Goal: Check status: Check status

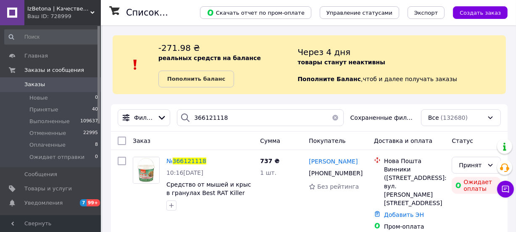
click at [63, 16] on div "Ваш ID: 728999" at bounding box center [64, 17] width 74 height 8
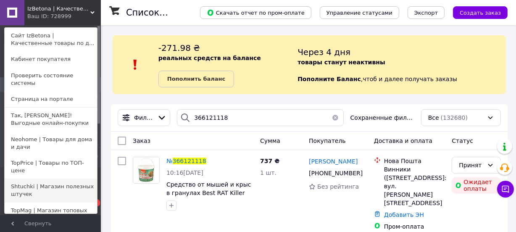
click at [20, 179] on link "Shtuchki | Магазин полезных штучек" at bounding box center [51, 191] width 92 height 24
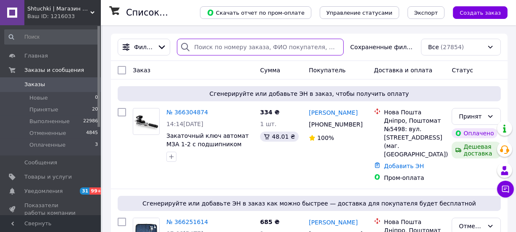
paste input "364752519"
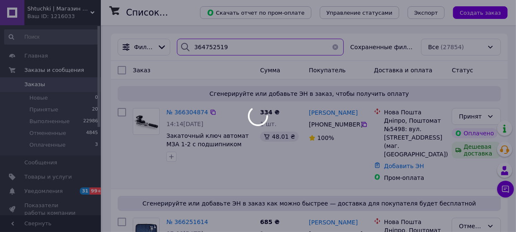
type input "364752519"
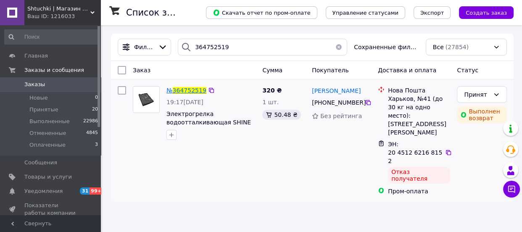
click at [182, 93] on span "364752519" at bounding box center [190, 90] width 34 height 7
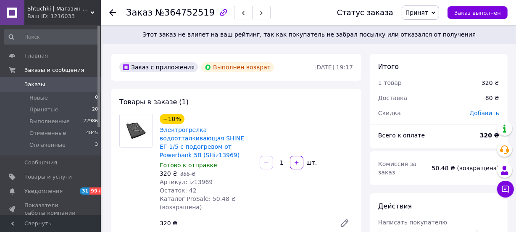
click at [50, 8] on span "Shtuchki | Магазин полезных штучек" at bounding box center [58, 9] width 63 height 8
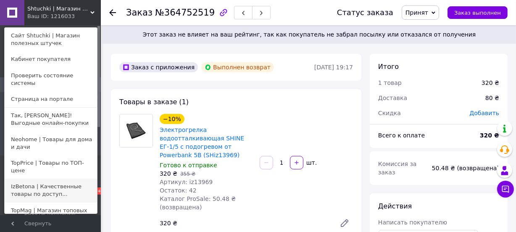
click at [25, 179] on link "IzBetona | Качественные товары по доступ..." at bounding box center [51, 191] width 92 height 24
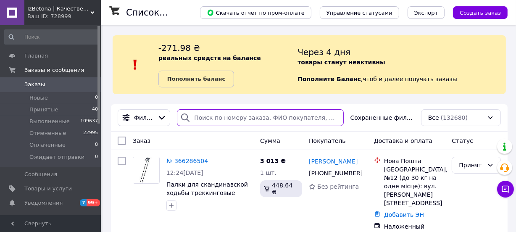
paste input "366148282"
type input "366148282"
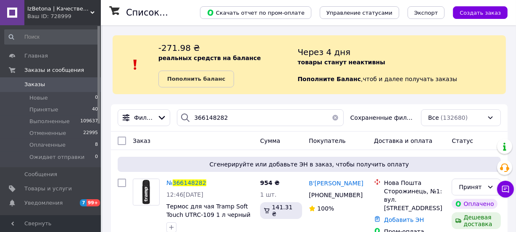
click at [60, 13] on div "Ваш ID: 728999" at bounding box center [64, 17] width 74 height 8
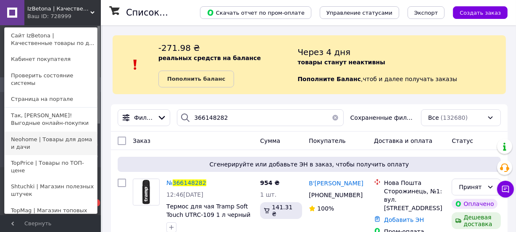
click at [21, 135] on link "Neohome | Товары для дома и дачи" at bounding box center [51, 143] width 92 height 24
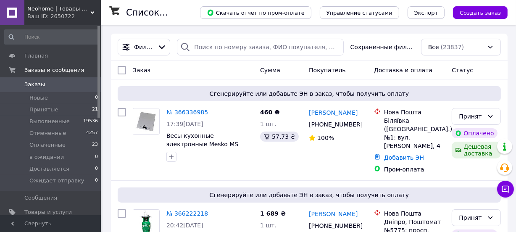
click at [45, 11] on span "Neohome | Товары для дома и дачи" at bounding box center [58, 9] width 63 height 8
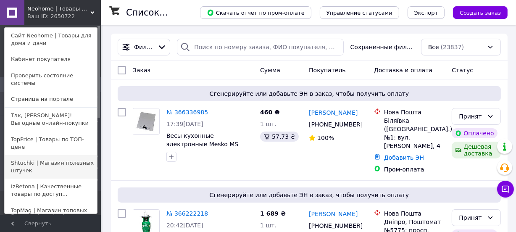
click at [21, 155] on link "Shtuchki | Магазин полезных штучек" at bounding box center [51, 167] width 92 height 24
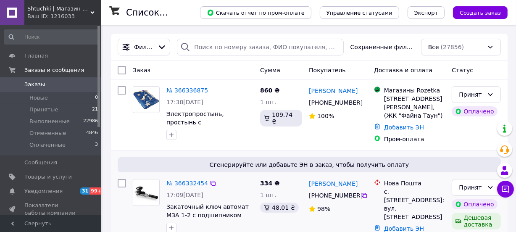
scroll to position [38, 0]
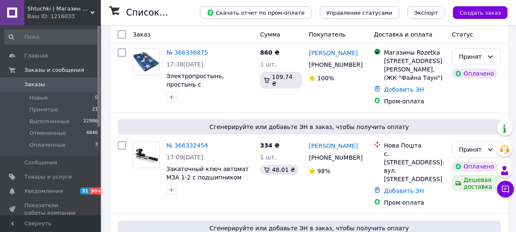
click at [35, 9] on span "Shtuchki | Магазин полезных штучек" at bounding box center [58, 9] width 63 height 8
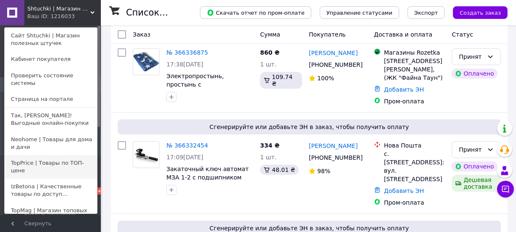
click at [27, 155] on link "TopPrice | Товары по ТОП-цене" at bounding box center [51, 167] width 92 height 24
